Goal: Understand site structure

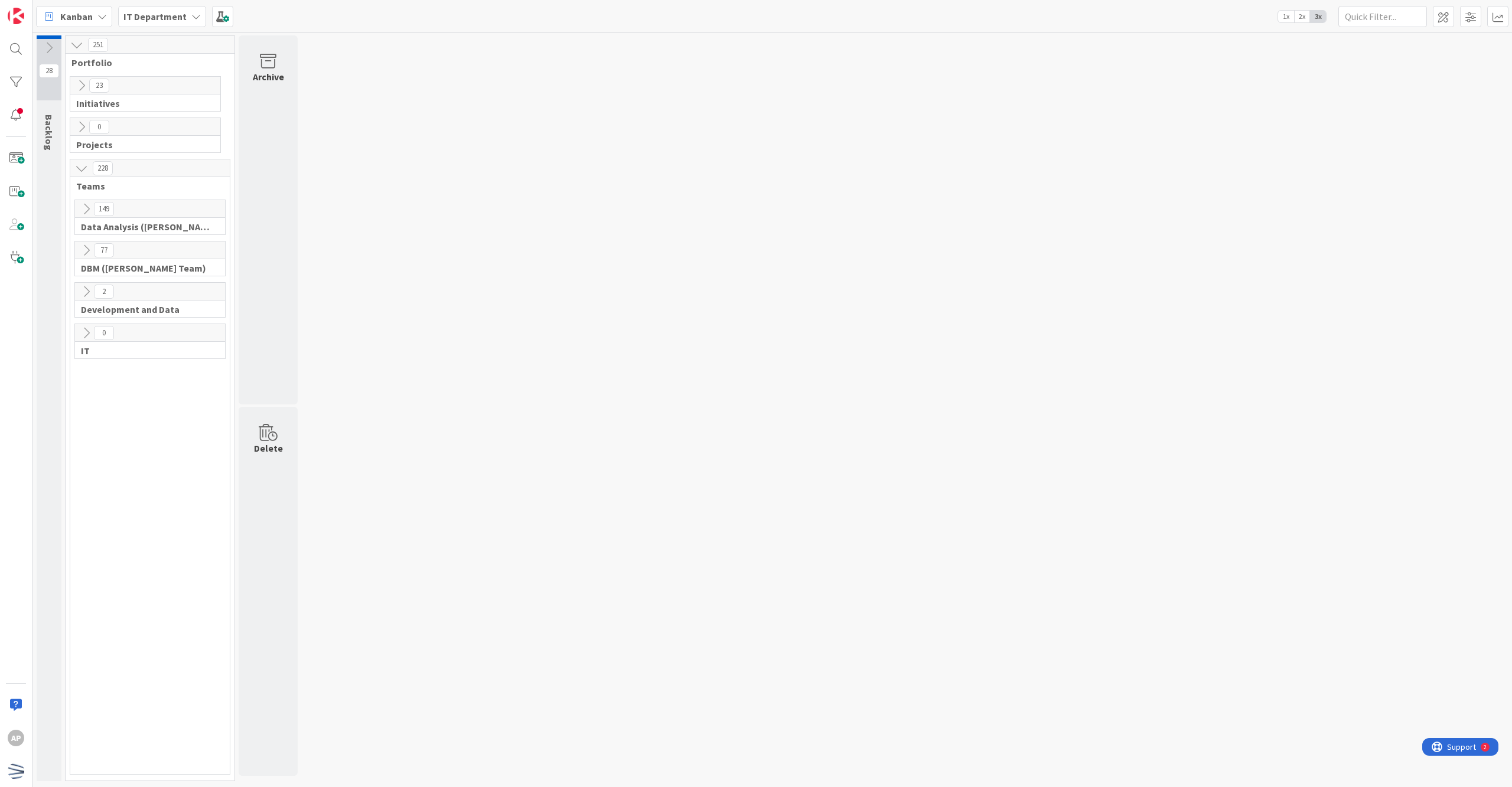
click at [86, 79] on icon at bounding box center [81, 86] width 13 height 13
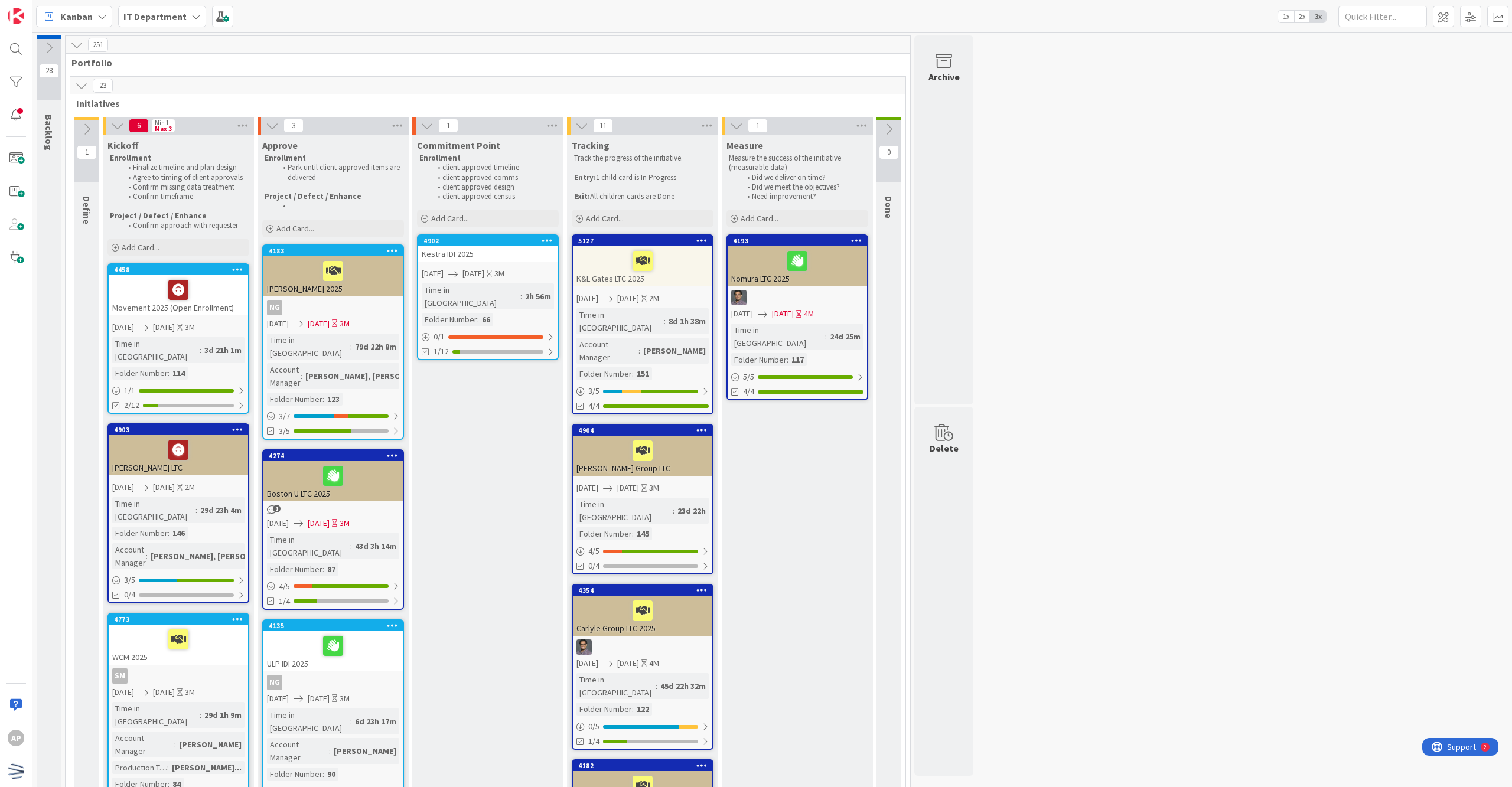
click at [88, 88] on icon at bounding box center [81, 86] width 13 height 13
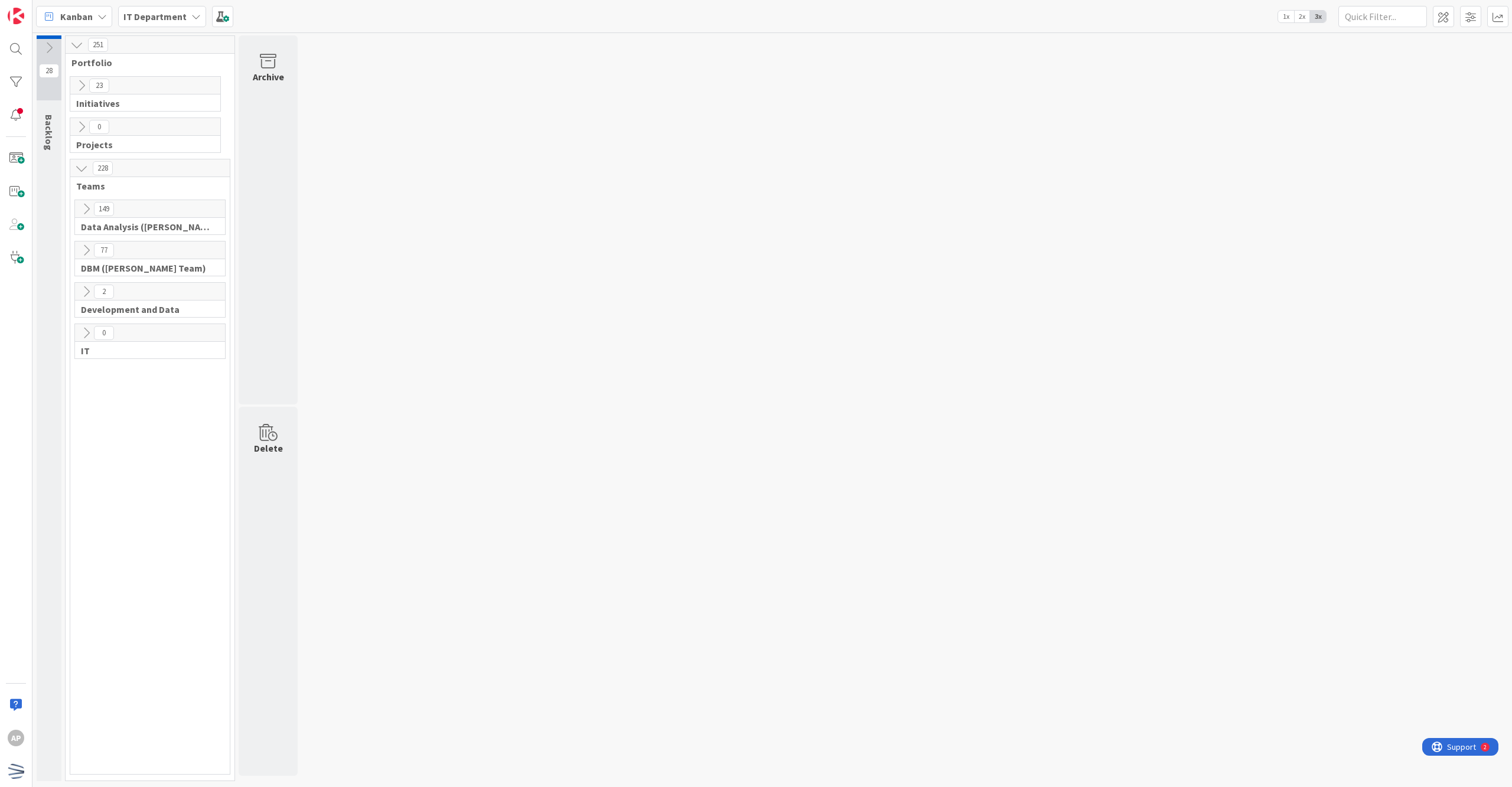
click at [86, 206] on icon at bounding box center [86, 209] width 13 height 13
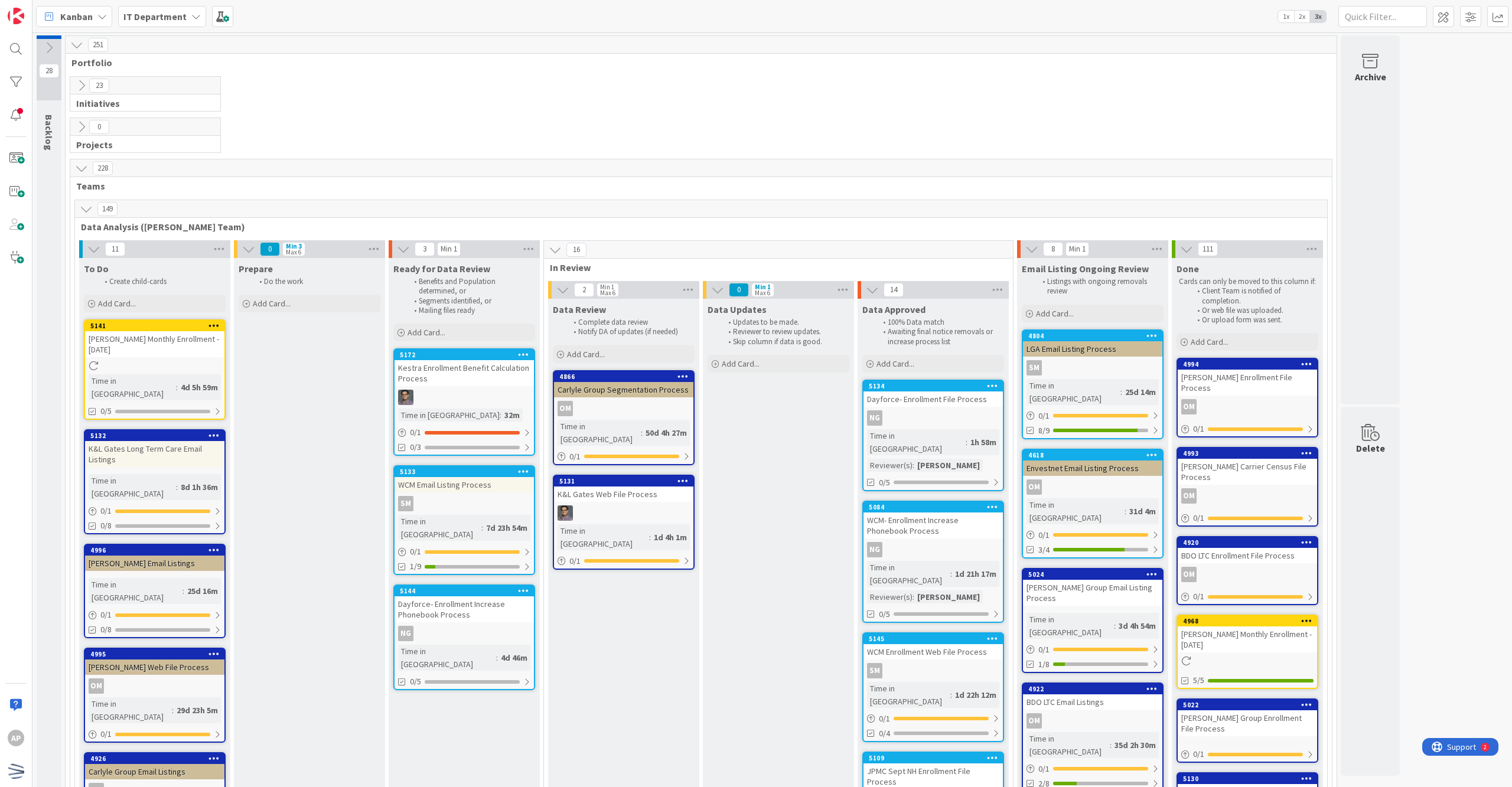
scroll to position [78, 0]
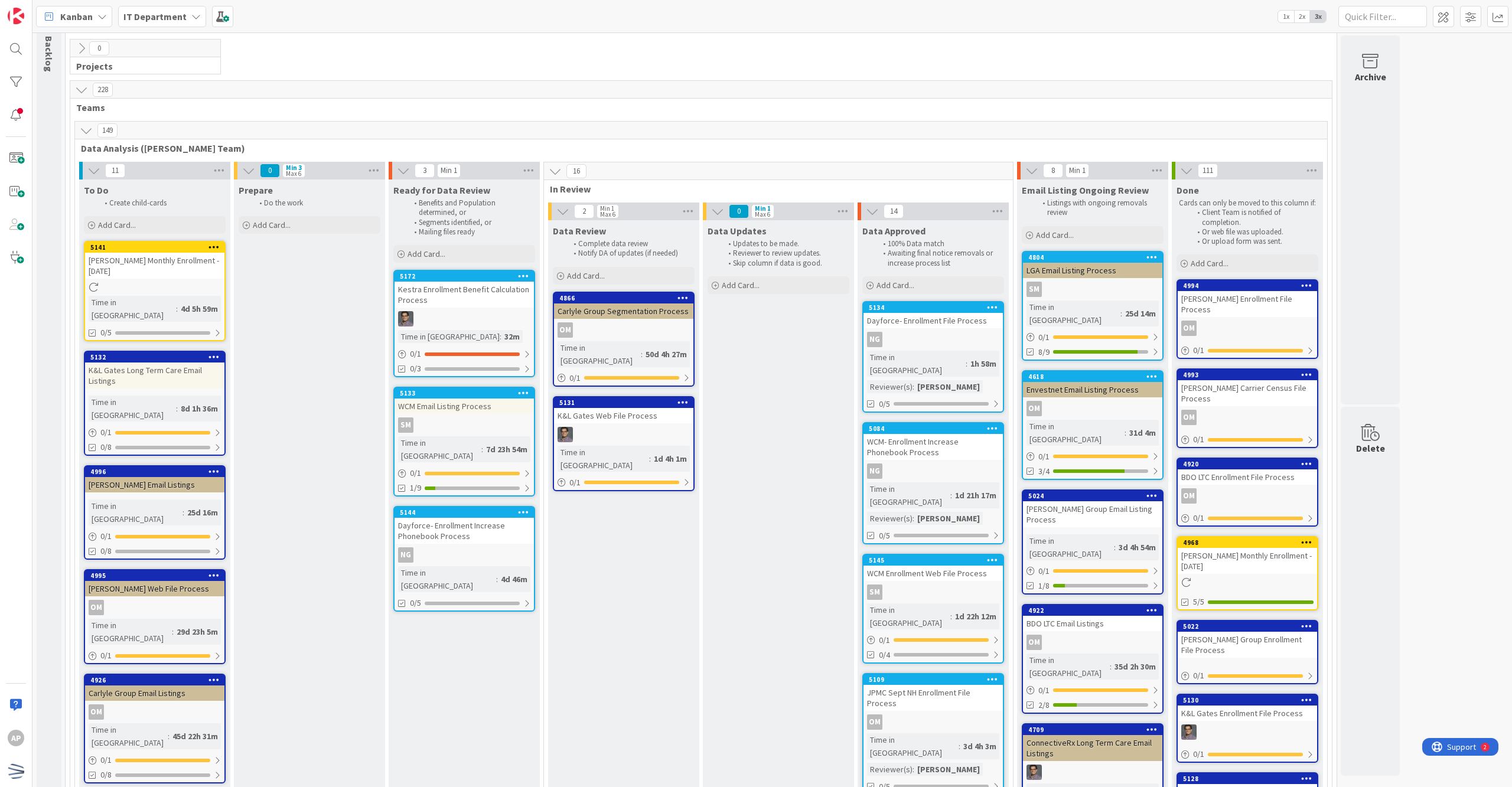
drag, startPoint x: 1434, startPoint y: 223, endPoint x: 1431, endPoint y: 197, distance: 26.2
click at [92, 126] on icon at bounding box center [86, 131] width 13 height 13
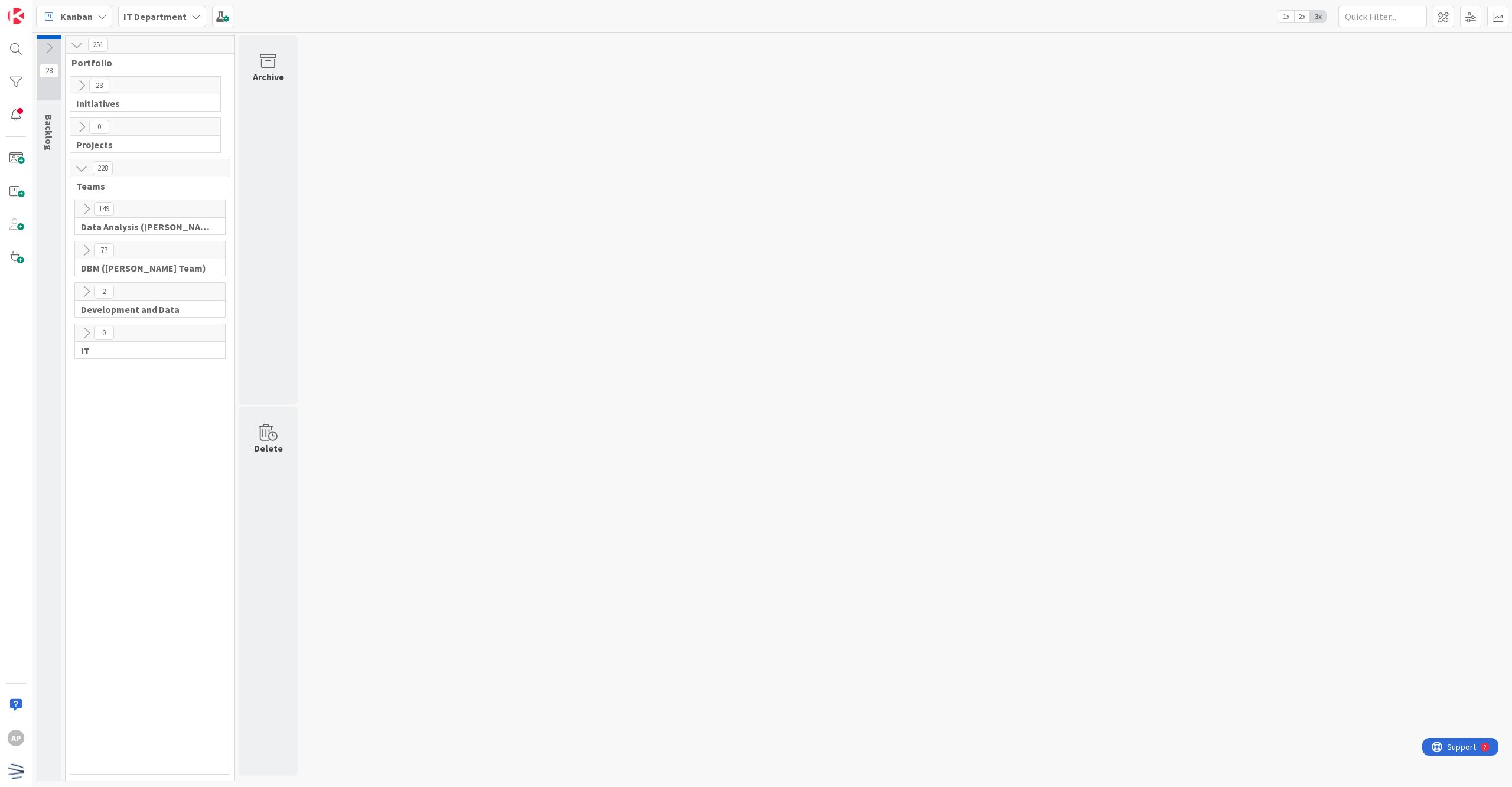
click at [81, 248] on icon at bounding box center [86, 251] width 13 height 13
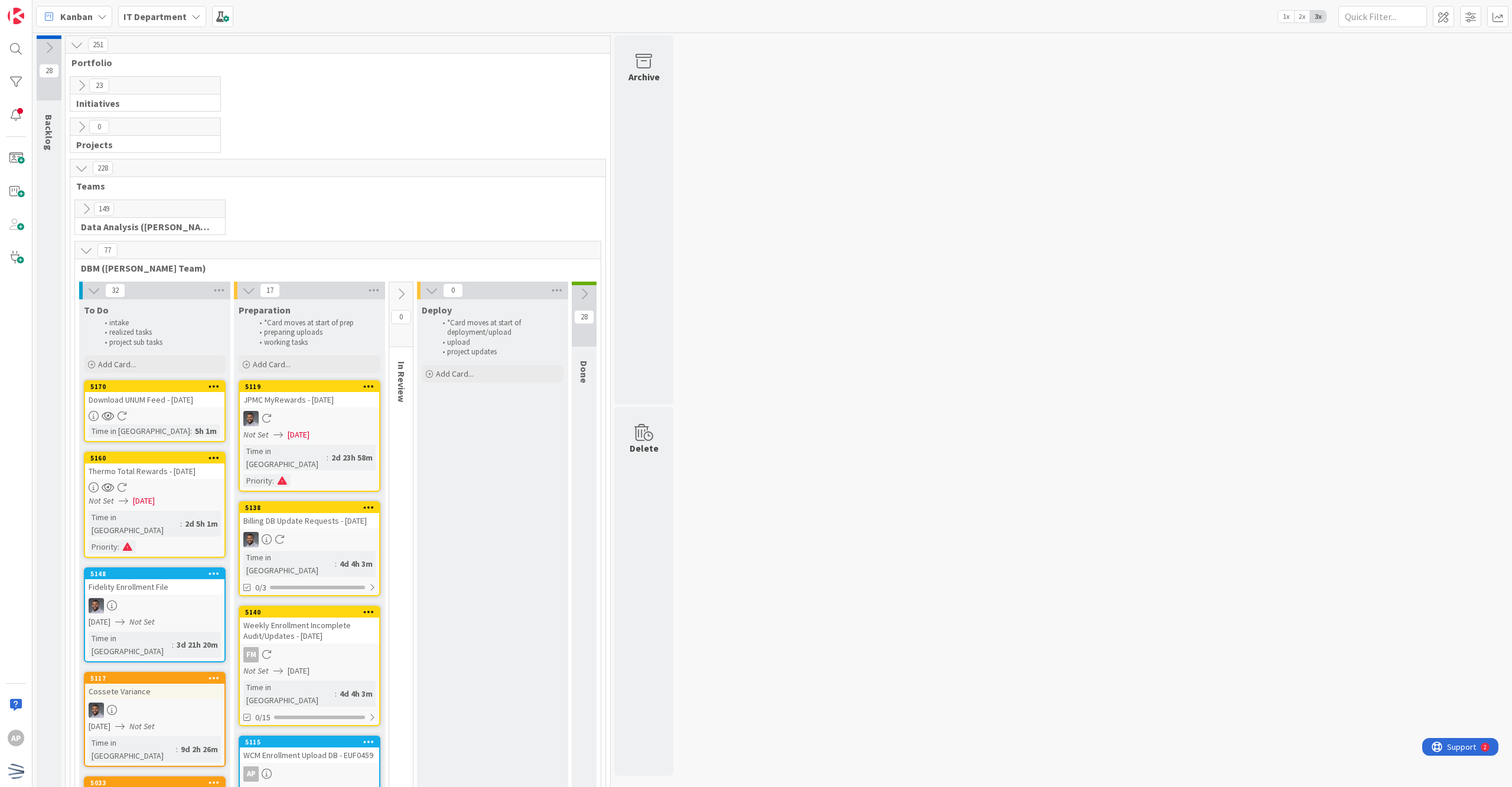
click at [92, 255] on icon at bounding box center [86, 251] width 13 height 13
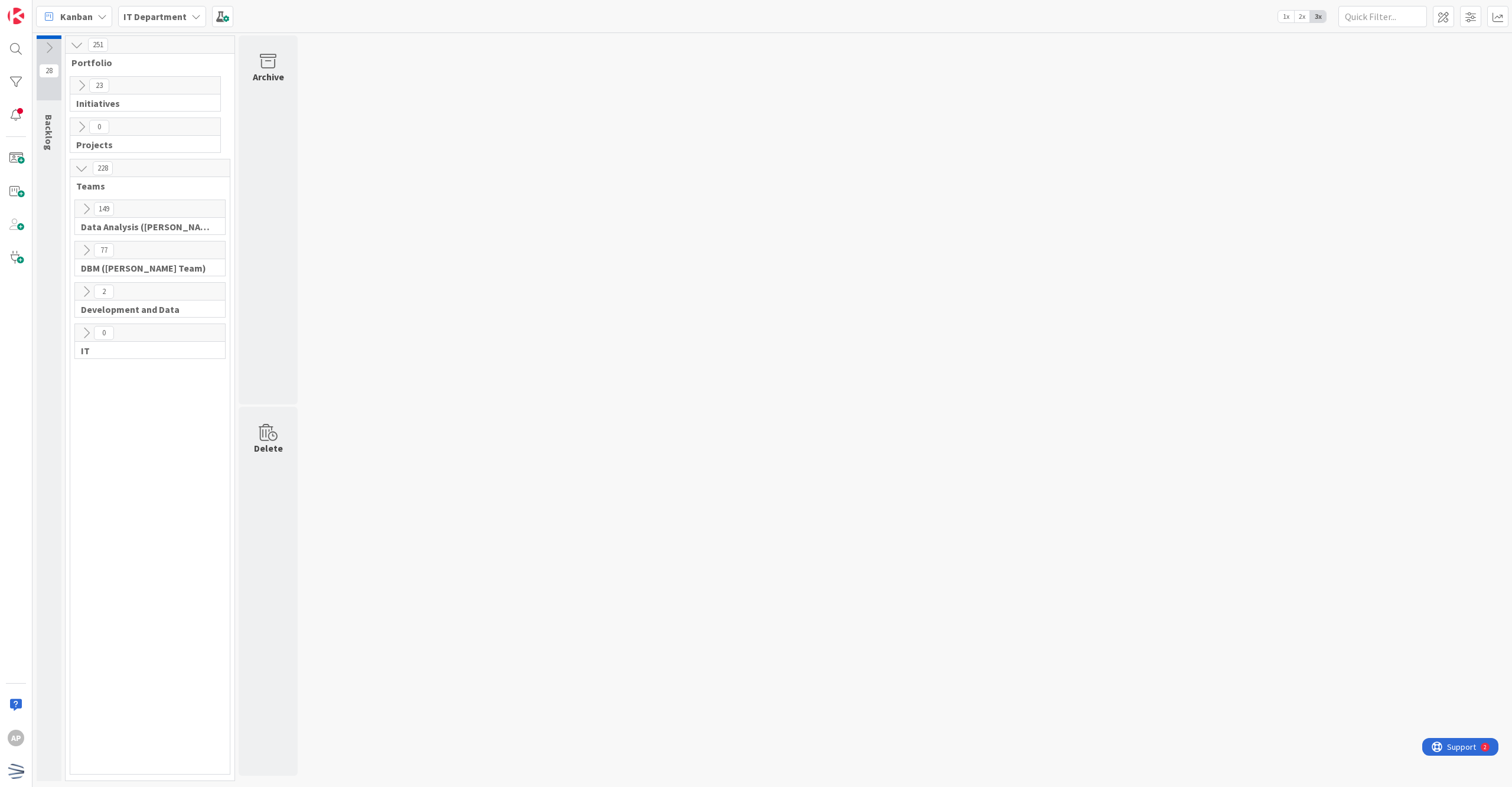
click at [83, 291] on icon at bounding box center [86, 292] width 13 height 13
